Goal: Information Seeking & Learning: Understand process/instructions

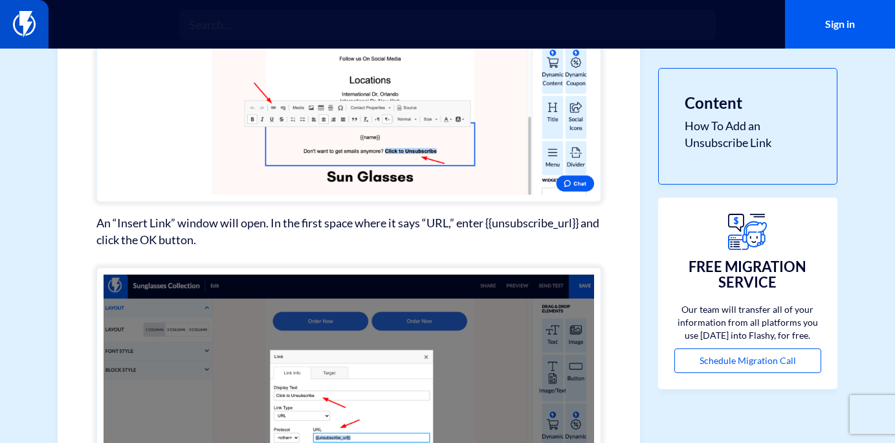
click at [16, 20] on img at bounding box center [24, 24] width 23 height 26
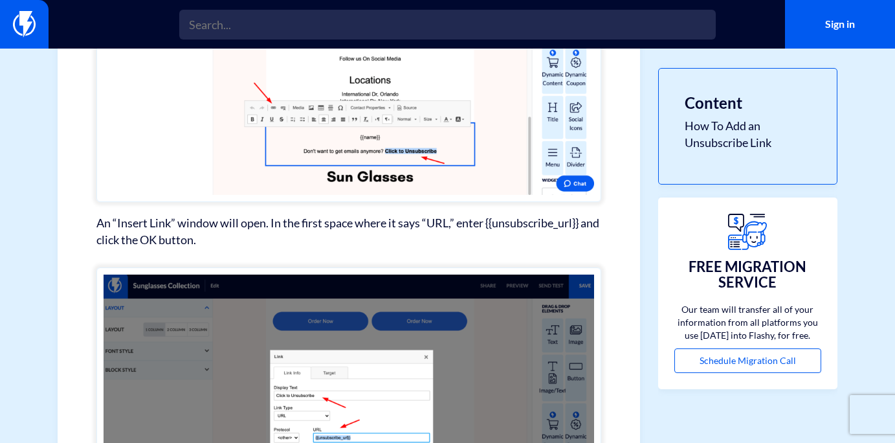
drag, startPoint x: 487, startPoint y: 224, endPoint x: 593, endPoint y: 224, distance: 105.5
click at [599, 228] on p "An “Insert Link” window will open. In the first space where it says “URL,” ente…" at bounding box center [348, 231] width 505 height 33
drag, startPoint x: 588, startPoint y: 221, endPoint x: 489, endPoint y: 221, distance: 98.4
click at [489, 221] on p "An “Insert Link” window will open. In the first space where it says “URL,” ente…" at bounding box center [348, 231] width 505 height 33
copy p "{{unsubscribe_url}}"
